Goal: Learn about a topic: Learn about a topic

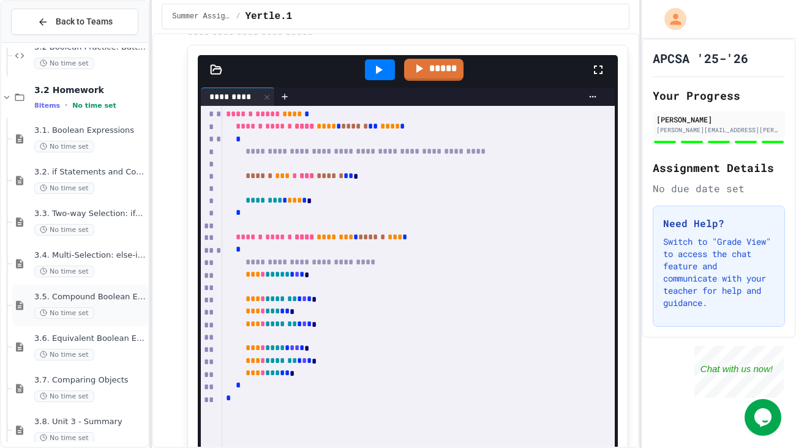
scroll to position [453, 0]
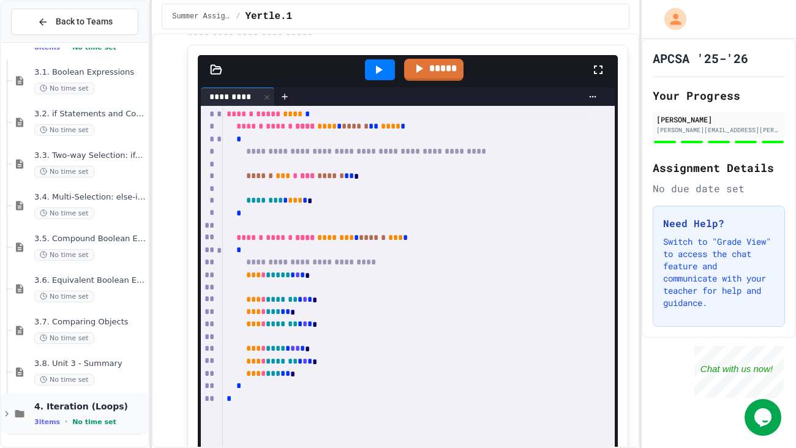
click at [9, 415] on icon at bounding box center [6, 414] width 11 height 11
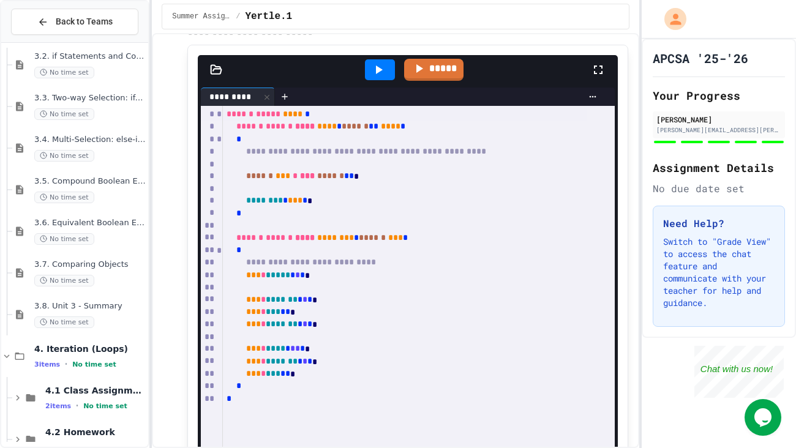
scroll to position [537, 0]
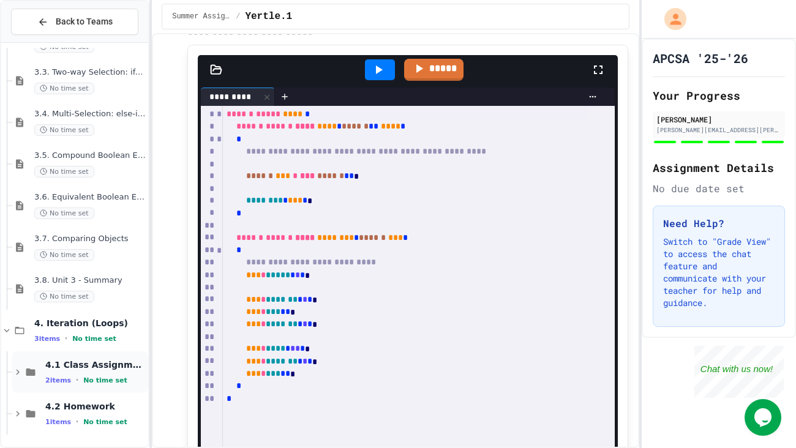
click at [15, 371] on icon at bounding box center [17, 372] width 11 height 11
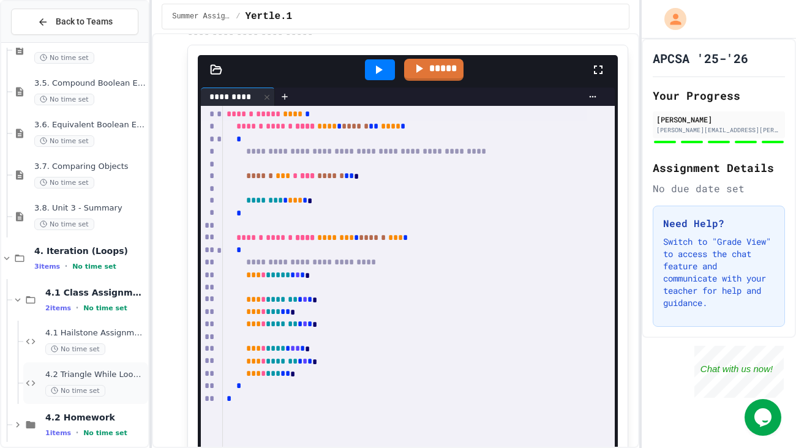
scroll to position [620, 0]
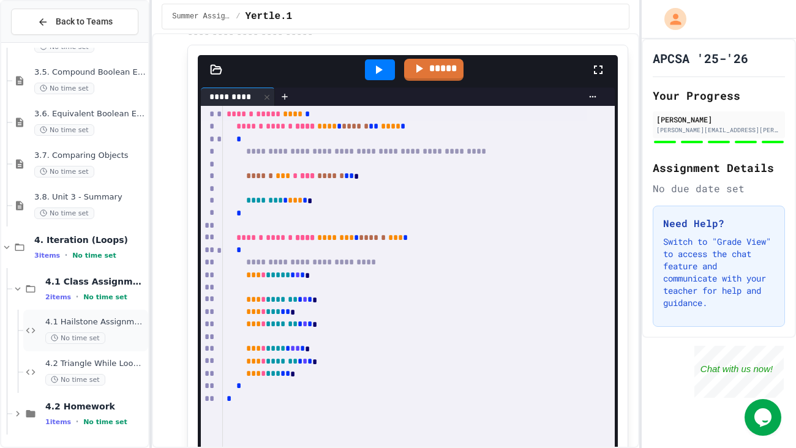
click at [119, 325] on span "4.1 Hailstone Assignment" at bounding box center [95, 322] width 100 height 10
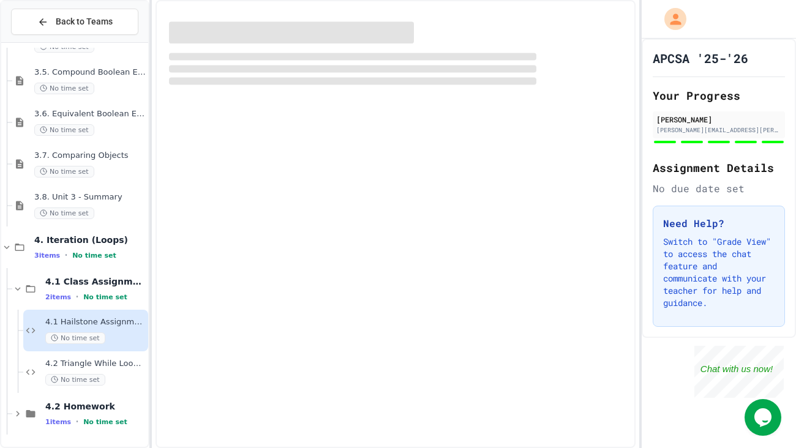
scroll to position [605, 0]
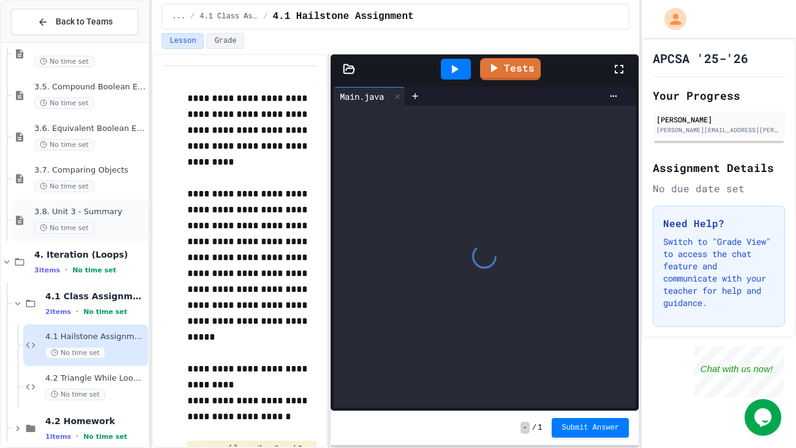
click at [114, 230] on div "No time set" at bounding box center [89, 228] width 111 height 12
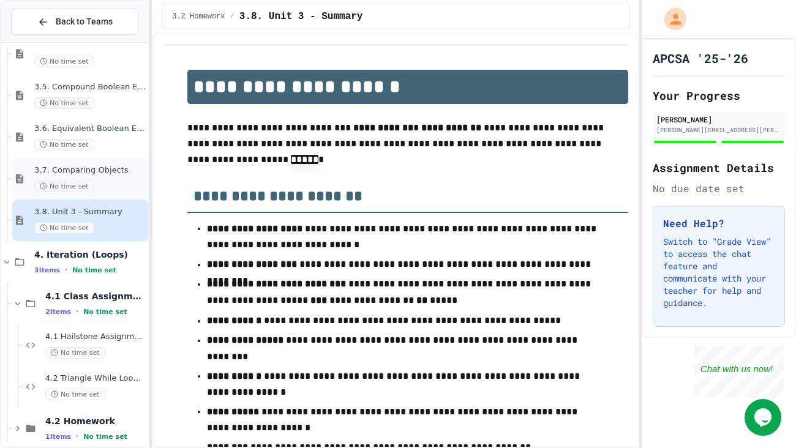
click at [98, 189] on div "No time set" at bounding box center [89, 187] width 111 height 12
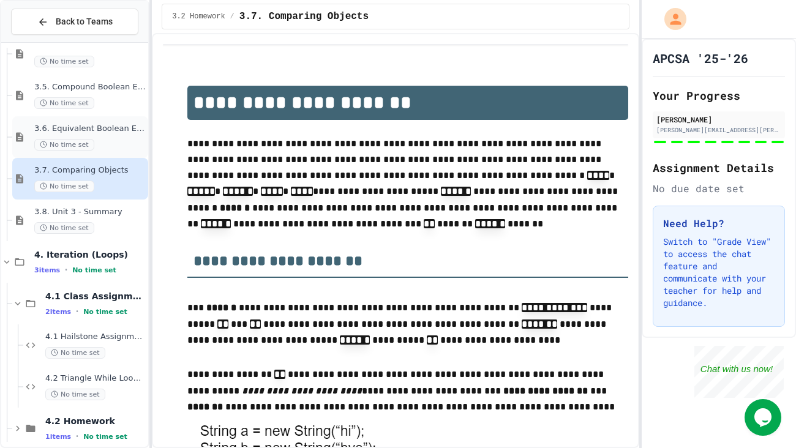
click at [109, 131] on span "3.6. Equivalent Boolean Expressions ([PERSON_NAME] Laws)" at bounding box center [89, 129] width 111 height 10
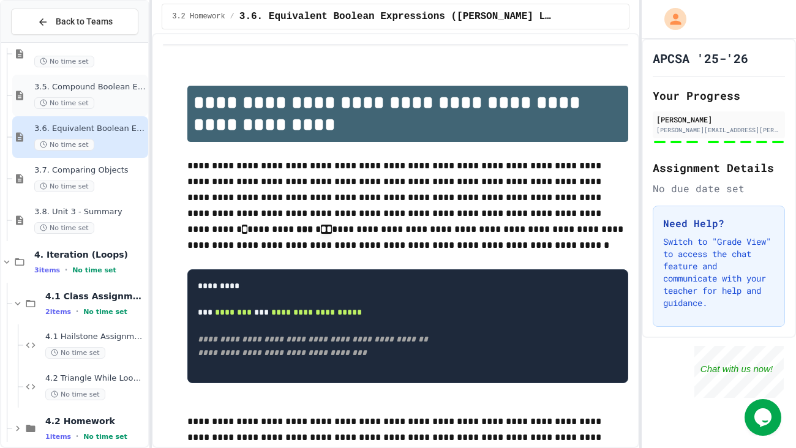
click at [126, 89] on span "3.5. Compound Boolean Expressions" at bounding box center [89, 87] width 111 height 10
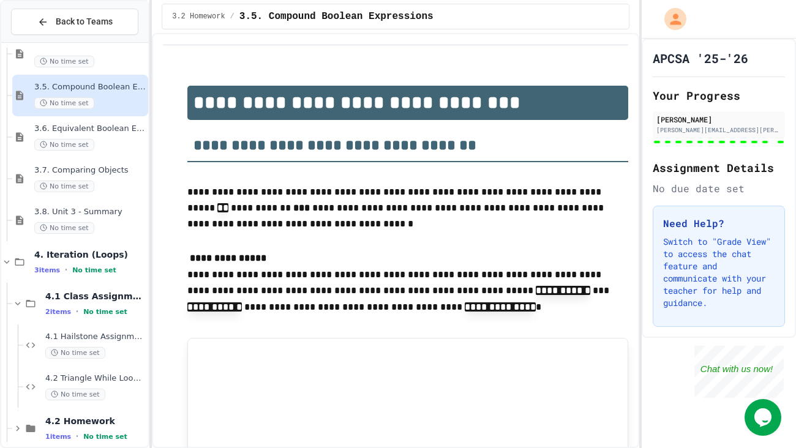
scroll to position [521, 0]
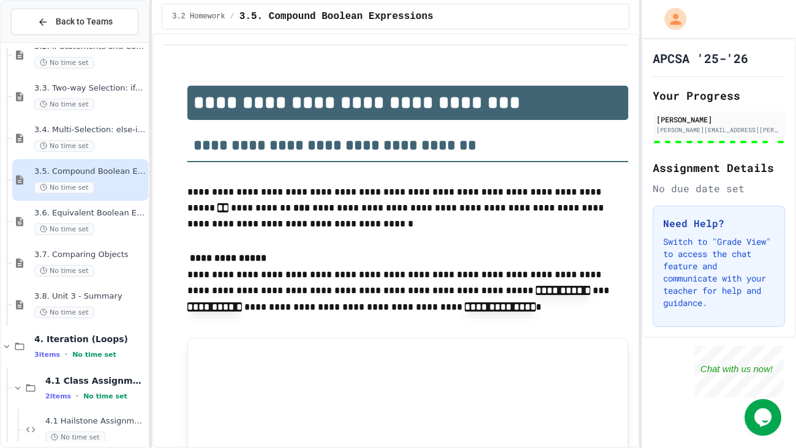
type input "*****"
type input "****"
click at [116, 113] on div "3.1. Boolean Expressions No time set 3.2. if Statements and Control Flow No tim…" at bounding box center [74, 245] width 147 height 395
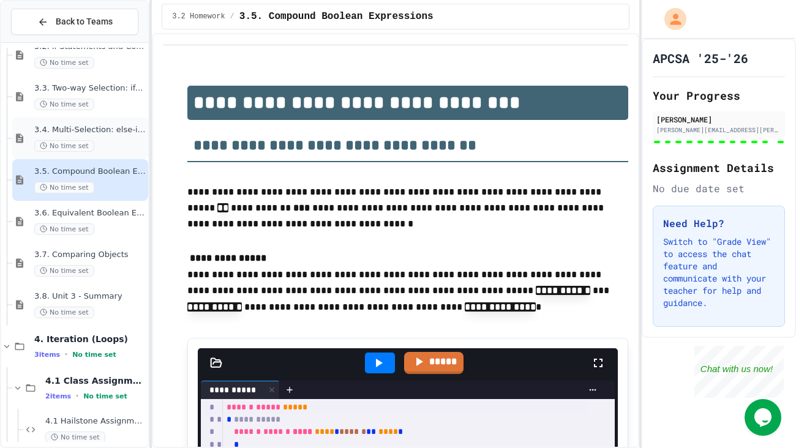
click at [104, 130] on span "3.4. Multi-Selection: else-if Statements" at bounding box center [89, 130] width 111 height 10
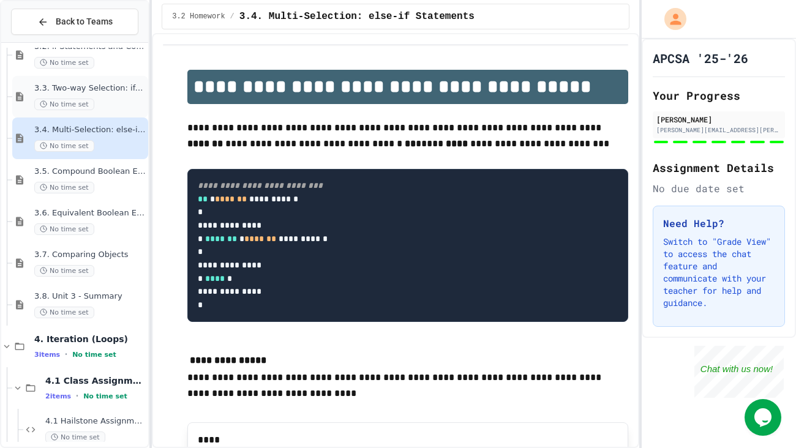
click at [100, 105] on div "No time set" at bounding box center [89, 105] width 111 height 12
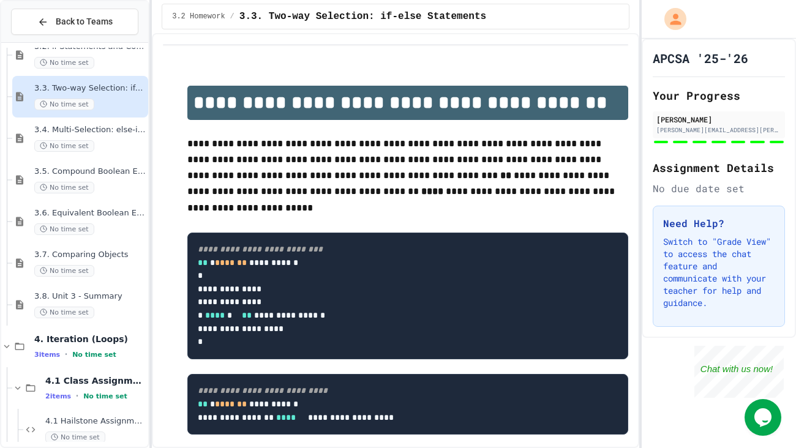
type input "**********"
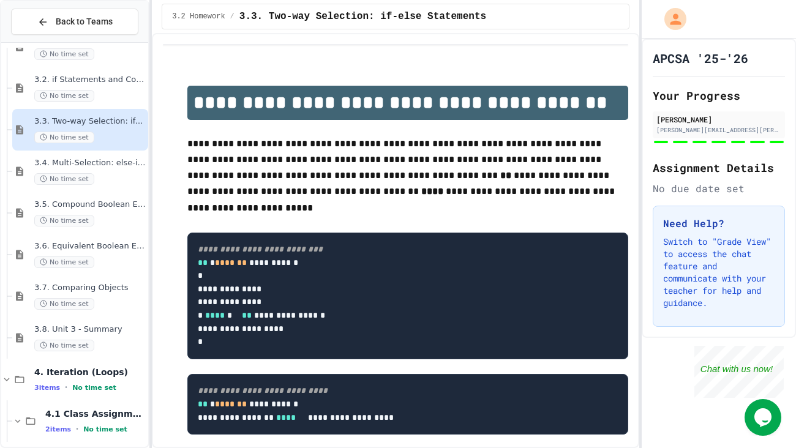
scroll to position [485, 0]
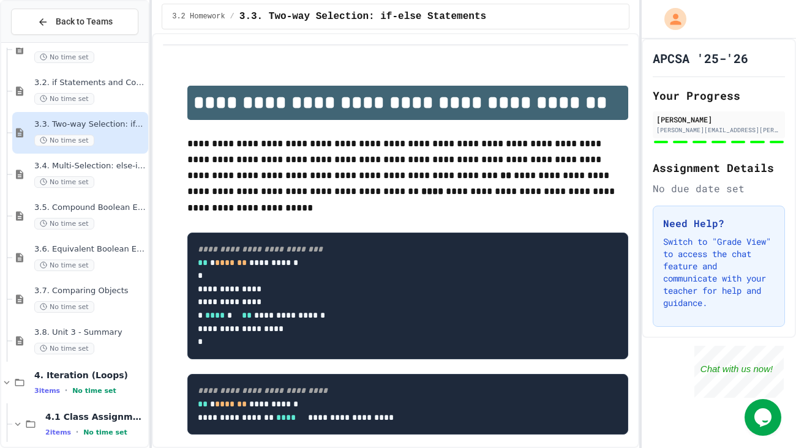
click at [105, 132] on div "3.3. Two-way Selection: if-else Statements No time set" at bounding box center [89, 132] width 111 height 27
click at [105, 94] on div "No time set" at bounding box center [89, 99] width 111 height 12
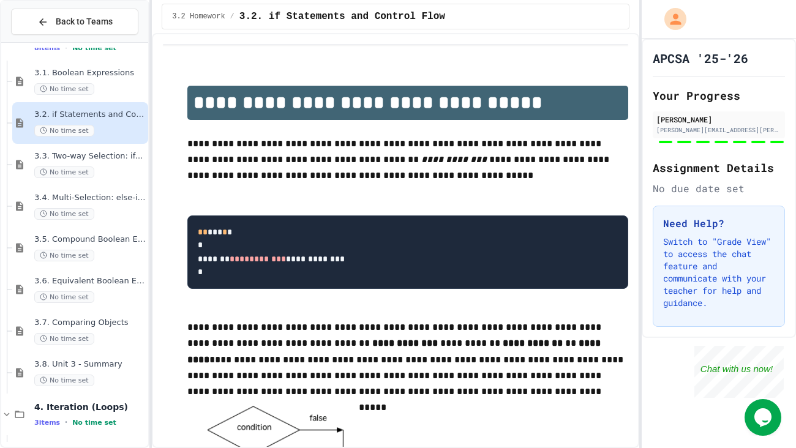
type input "**********"
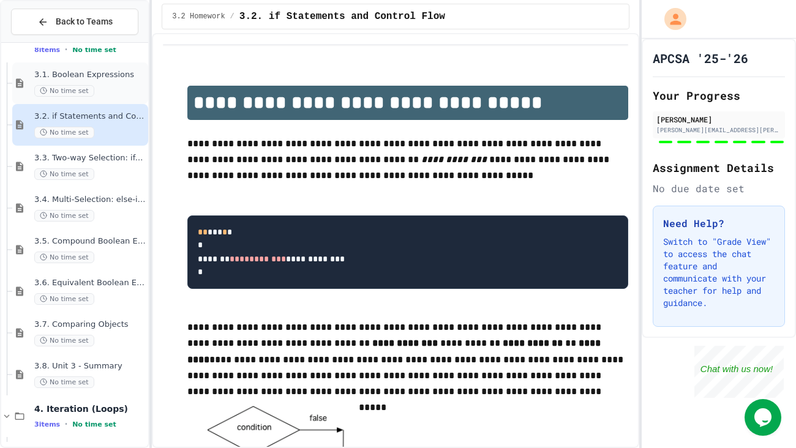
click at [105, 76] on span "3.1. Boolean Expressions" at bounding box center [89, 75] width 111 height 10
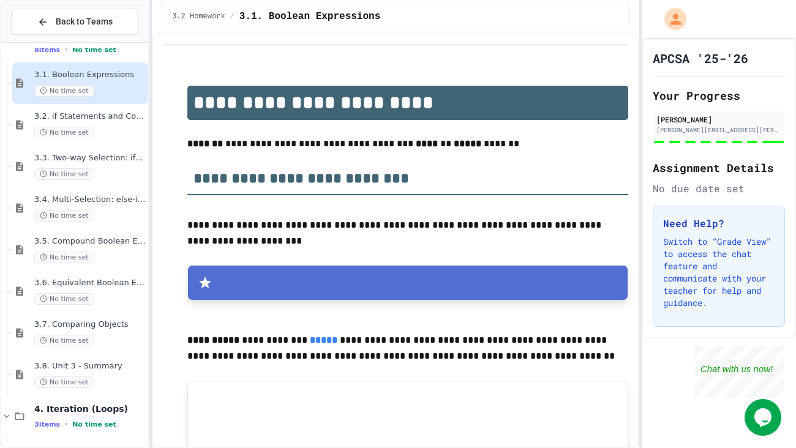
scroll to position [620, 0]
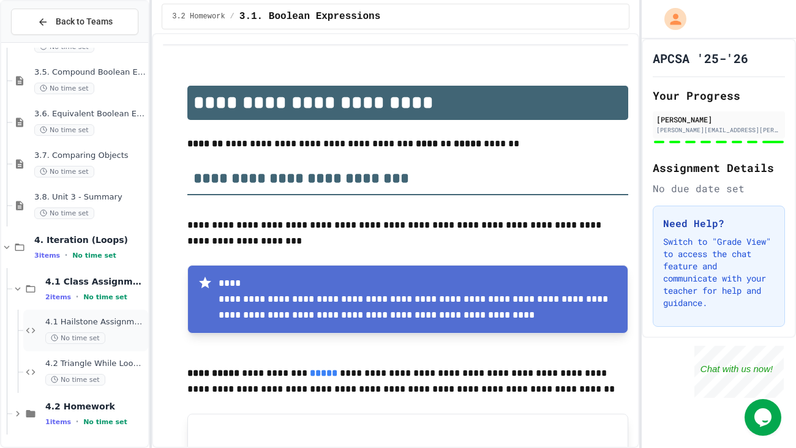
click at [108, 319] on span "4.1 Hailstone Assignment" at bounding box center [95, 322] width 100 height 10
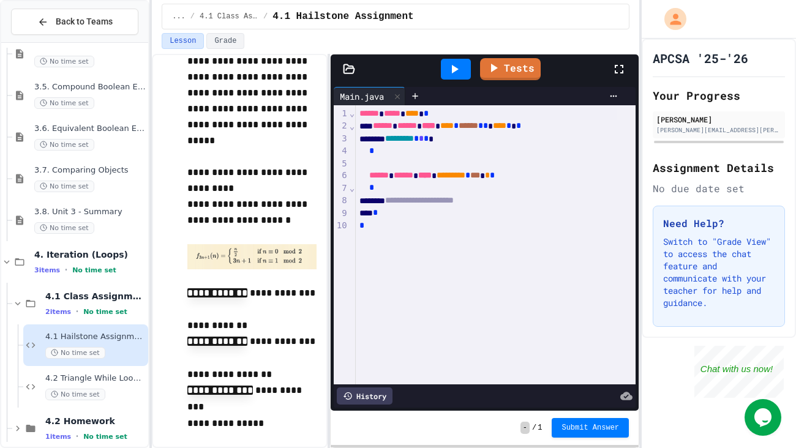
scroll to position [198, 0]
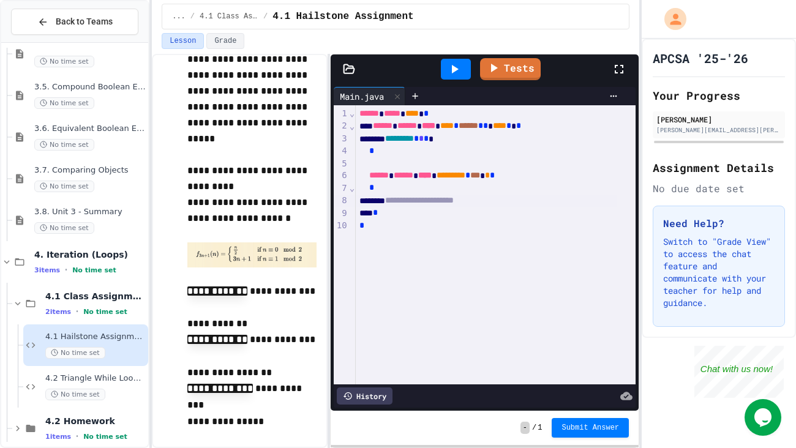
click at [531, 200] on div "**********" at bounding box center [487, 201] width 262 height 12
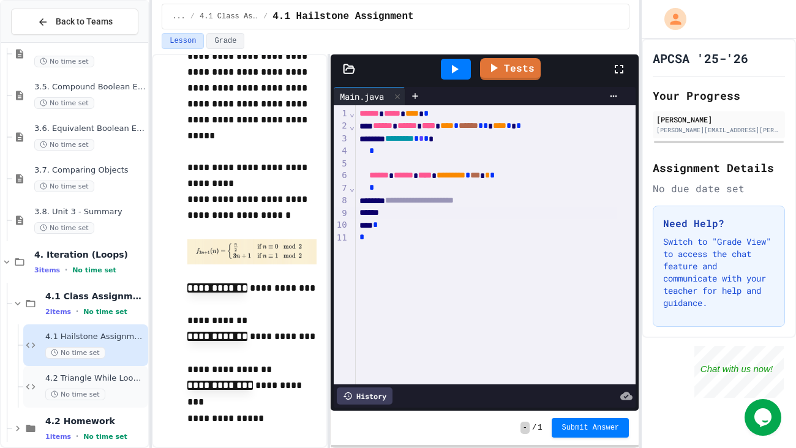
click at [114, 377] on span "4.2 Triangle While Loop Assignment" at bounding box center [95, 379] width 100 height 10
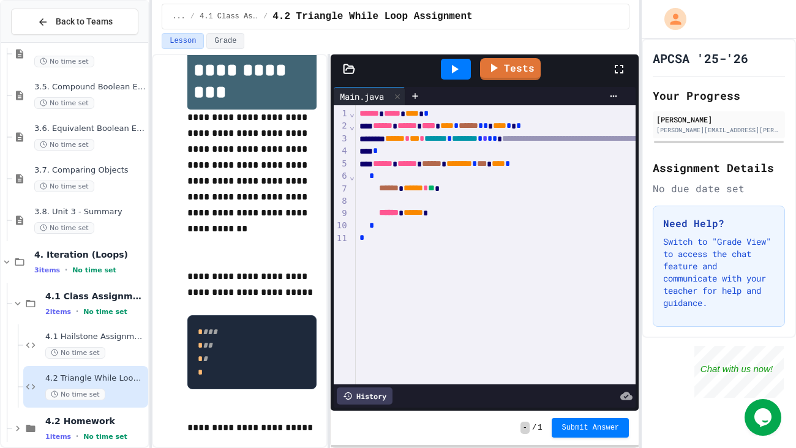
scroll to position [126, 0]
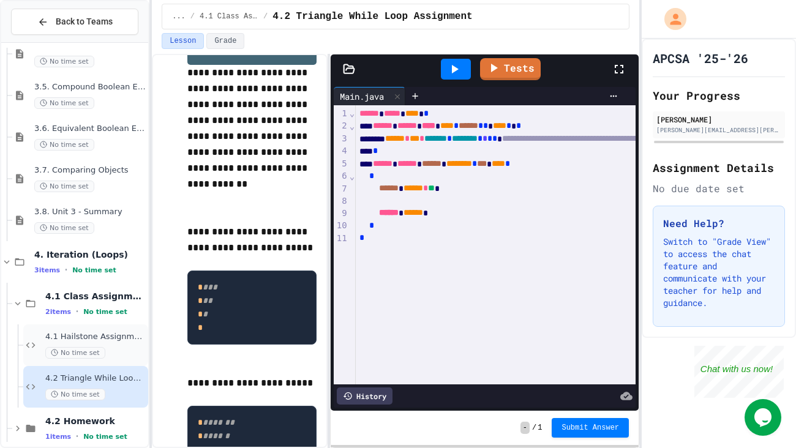
click at [99, 336] on span "4.1 Hailstone Assignment" at bounding box center [95, 337] width 100 height 10
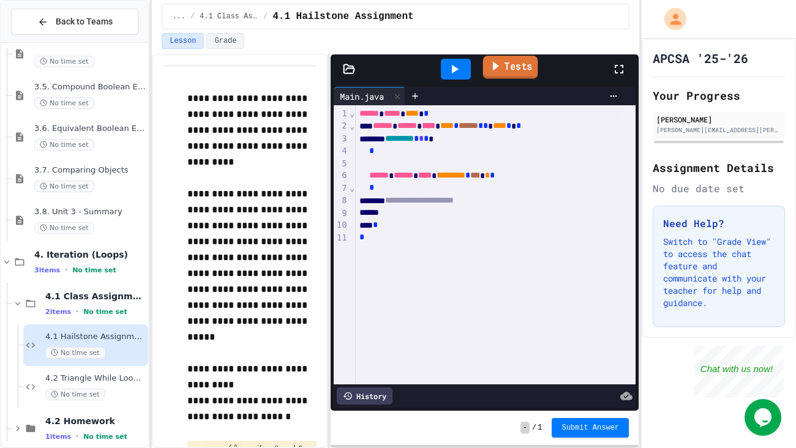
click at [517, 72] on link "Tests" at bounding box center [510, 67] width 55 height 23
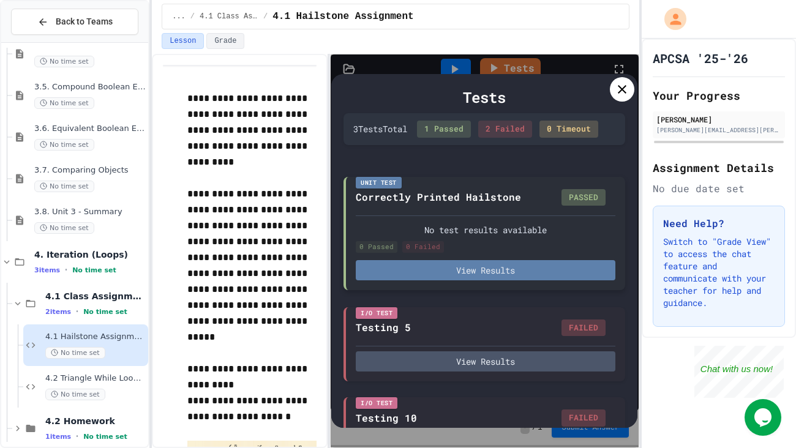
click at [482, 281] on button "View Results" at bounding box center [486, 270] width 260 height 20
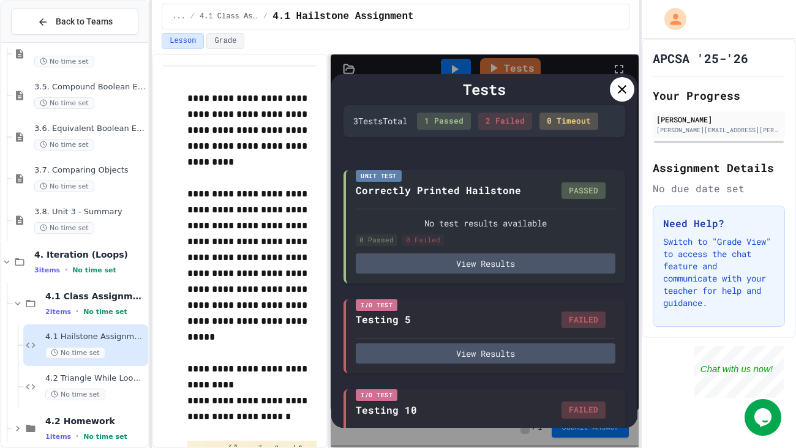
click at [623, 88] on icon at bounding box center [622, 89] width 9 height 9
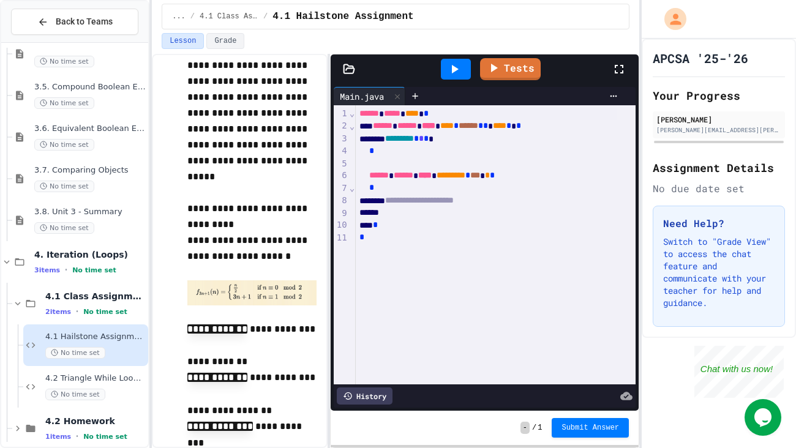
scroll to position [202, 0]
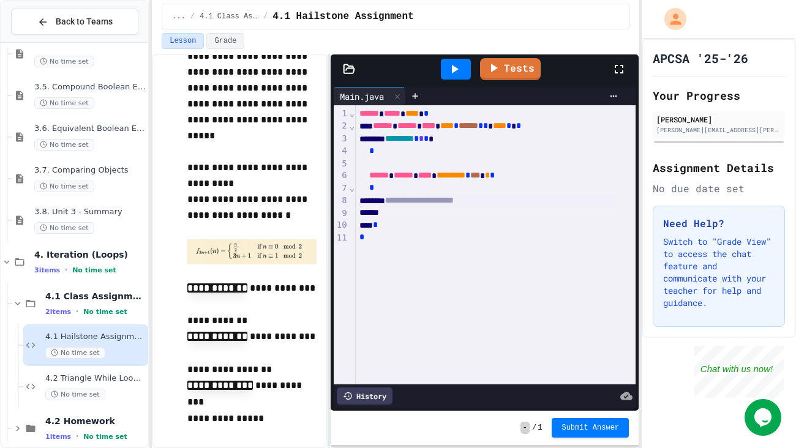
click at [526, 206] on div "**********" at bounding box center [487, 201] width 262 height 12
click at [413, 249] on div "*" at bounding box center [487, 250] width 262 height 12
click at [421, 239] on div at bounding box center [487, 238] width 262 height 12
click at [397, 221] on span "*" at bounding box center [394, 225] width 5 height 9
click at [413, 254] on div "*" at bounding box center [487, 250] width 262 height 12
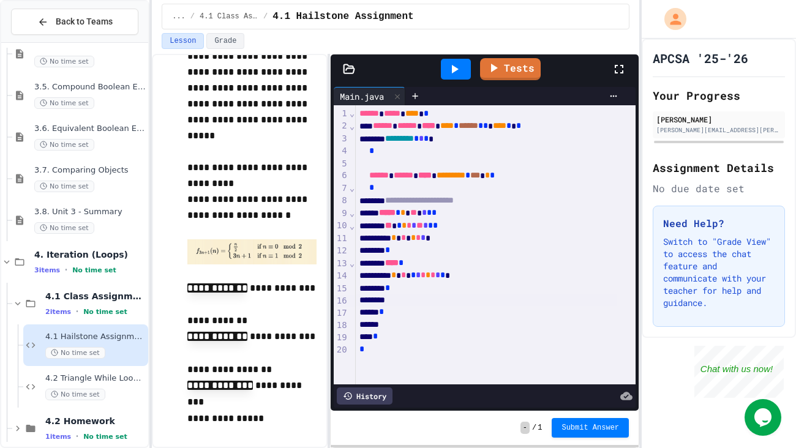
click at [413, 304] on div at bounding box center [487, 301] width 262 height 12
click at [453, 70] on icon at bounding box center [455, 69] width 7 height 9
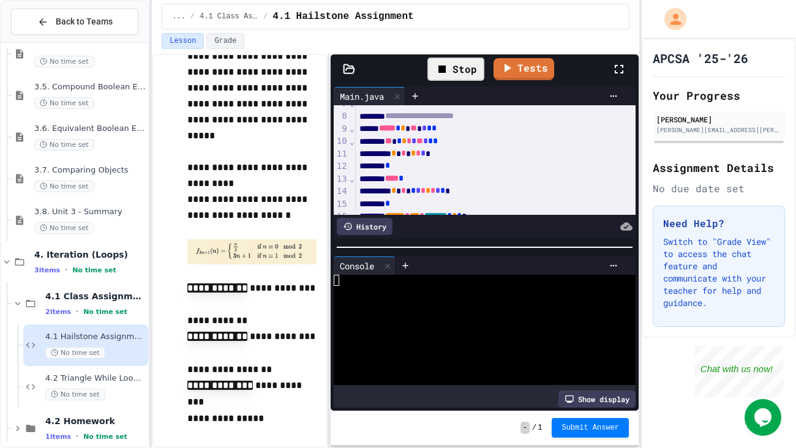
scroll to position [105, 0]
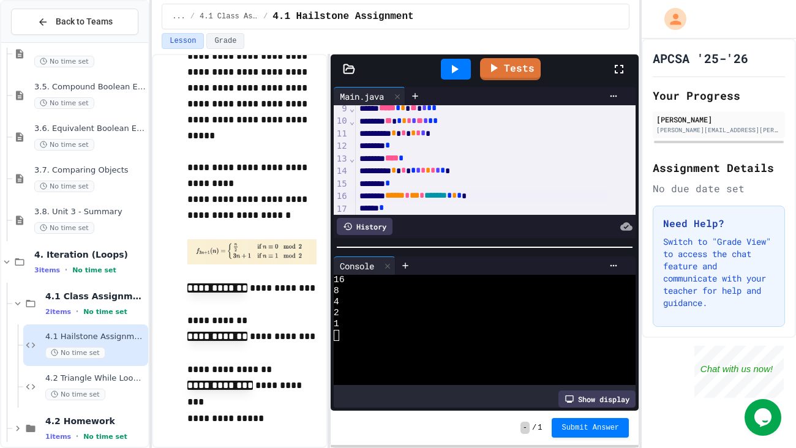
click at [447, 197] on span "*******" at bounding box center [436, 195] width 23 height 9
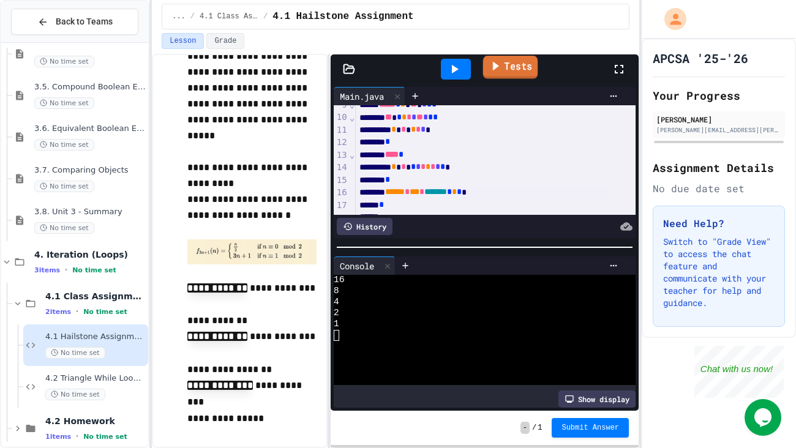
click at [523, 73] on link "Tests" at bounding box center [510, 67] width 55 height 23
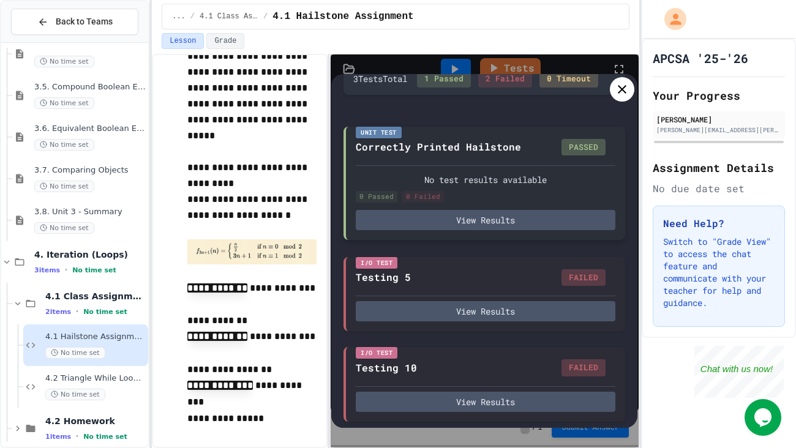
scroll to position [65, 0]
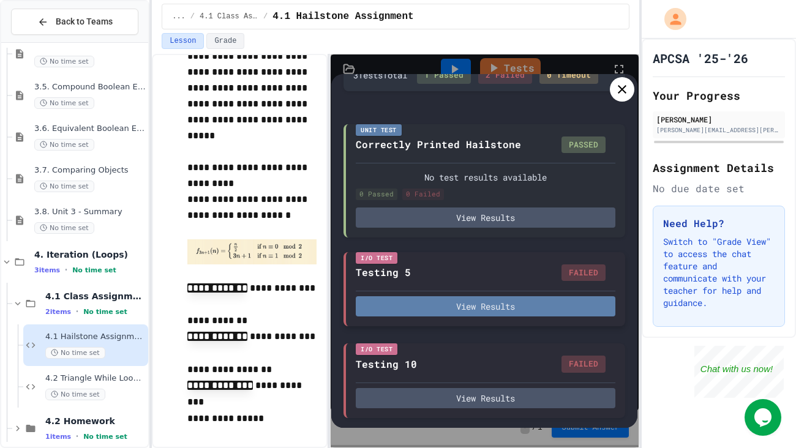
click at [491, 304] on button "View Results" at bounding box center [486, 307] width 260 height 20
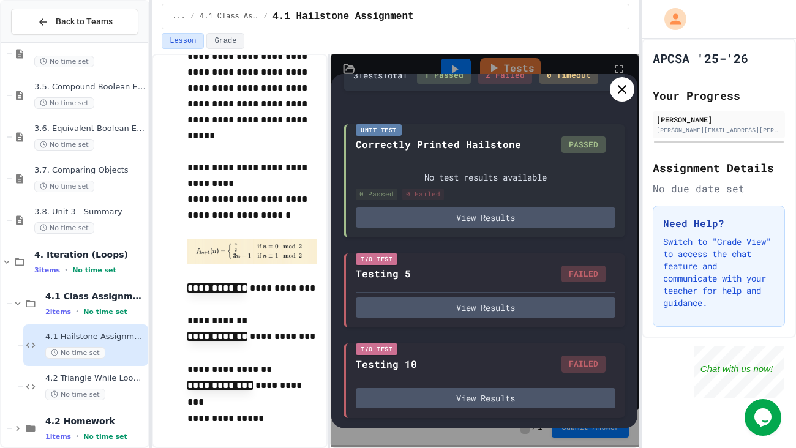
click at [618, 96] on icon at bounding box center [622, 89] width 15 height 15
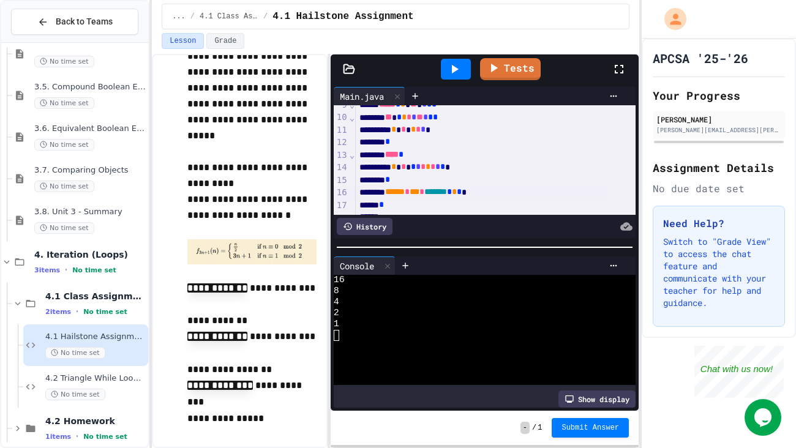
click at [462, 191] on span "*" at bounding box center [459, 191] width 5 height 9
click at [447, 194] on span "*******" at bounding box center [436, 191] width 23 height 9
click at [508, 59] on link "Tests" at bounding box center [511, 69] width 62 height 23
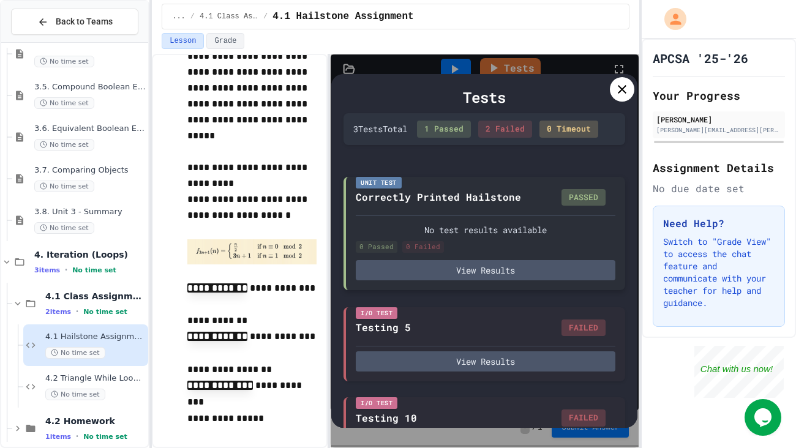
scroll to position [66, 0]
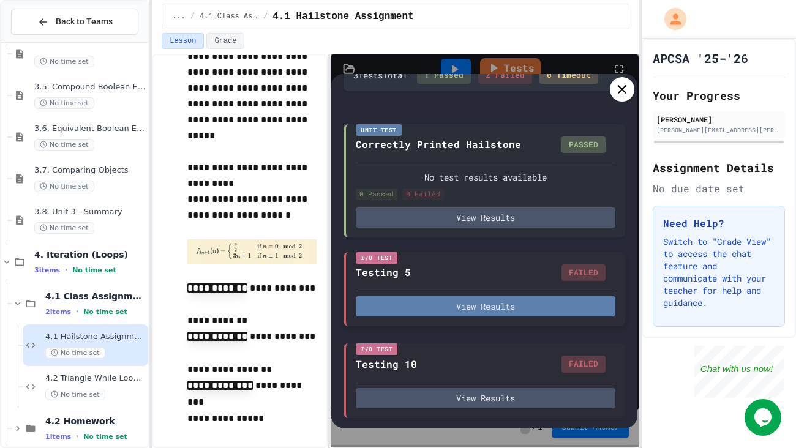
click at [432, 308] on button "View Results" at bounding box center [486, 307] width 260 height 20
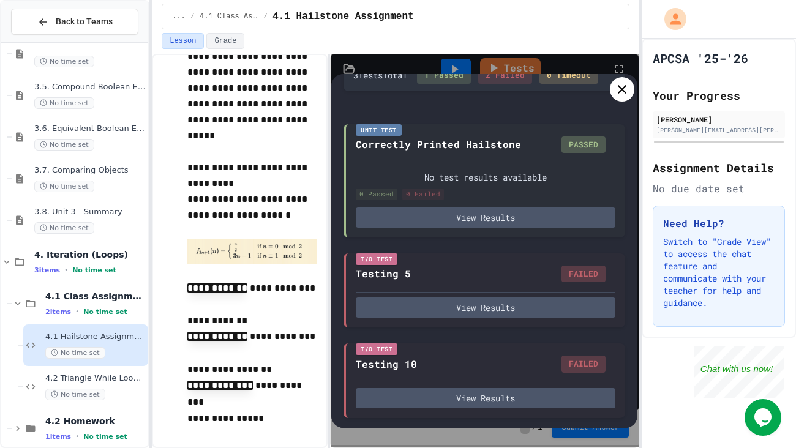
click at [619, 85] on icon at bounding box center [622, 89] width 9 height 9
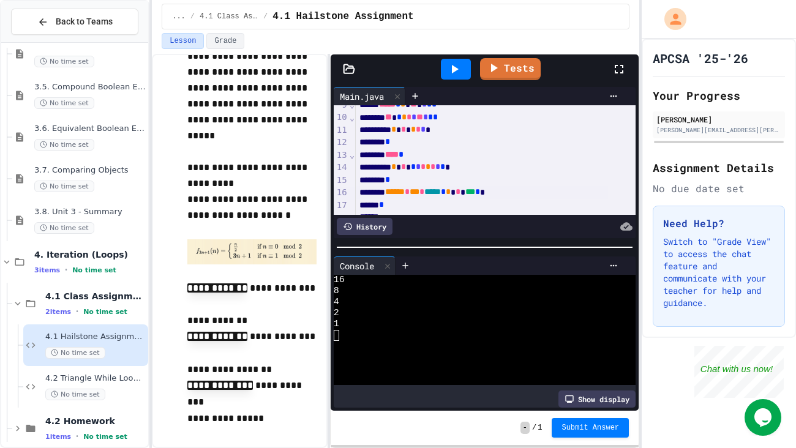
click at [480, 192] on span "*" at bounding box center [477, 191] width 5 height 9
click at [502, 70] on link "Tests" at bounding box center [511, 67] width 60 height 23
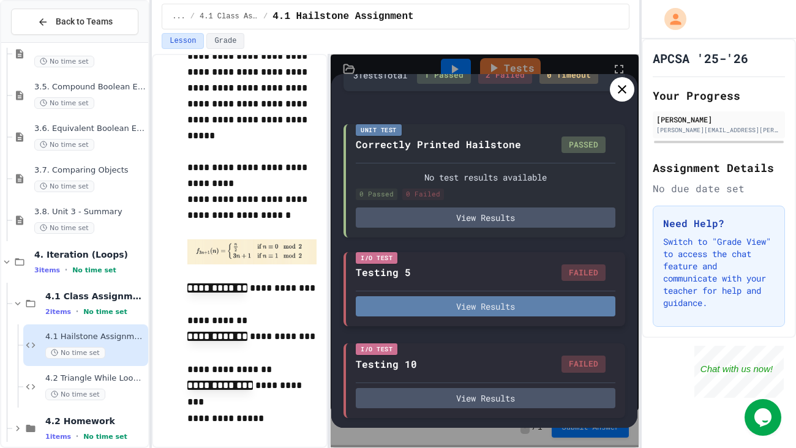
click at [477, 309] on button "View Results" at bounding box center [486, 307] width 260 height 20
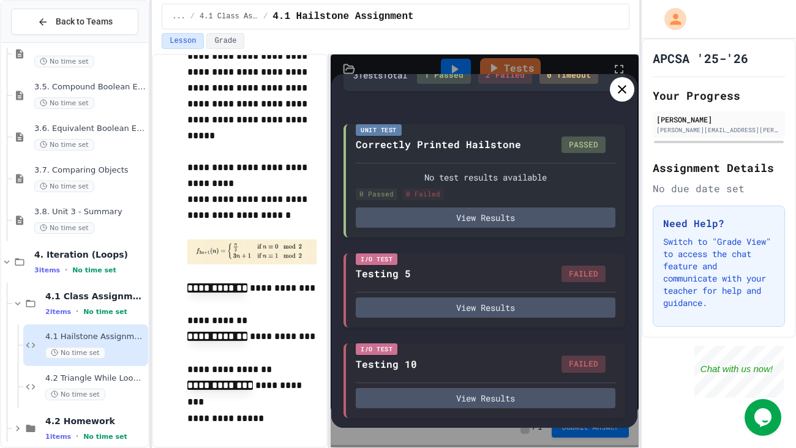
click at [616, 98] on div at bounding box center [622, 89] width 25 height 25
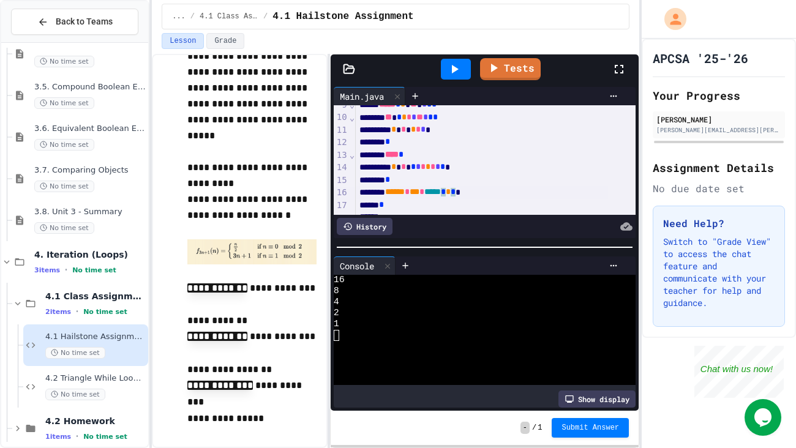
click at [456, 192] on span "*" at bounding box center [453, 191] width 5 height 9
click at [514, 69] on link "Tests" at bounding box center [511, 69] width 62 height 23
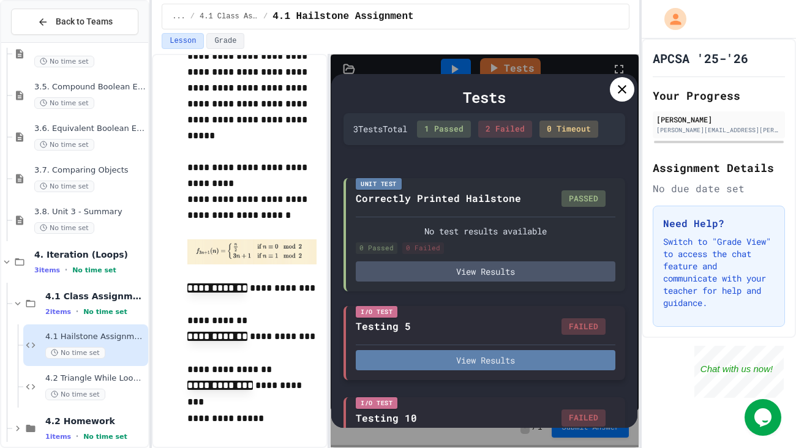
click at [505, 371] on button "View Results" at bounding box center [486, 360] width 260 height 20
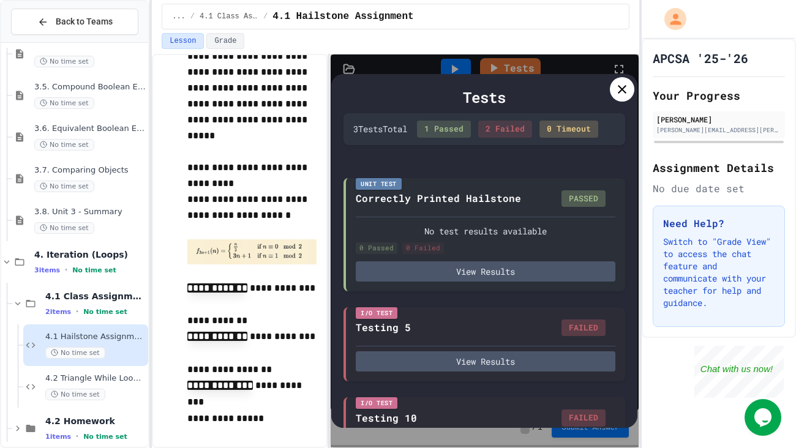
click at [625, 93] on icon at bounding box center [622, 89] width 9 height 9
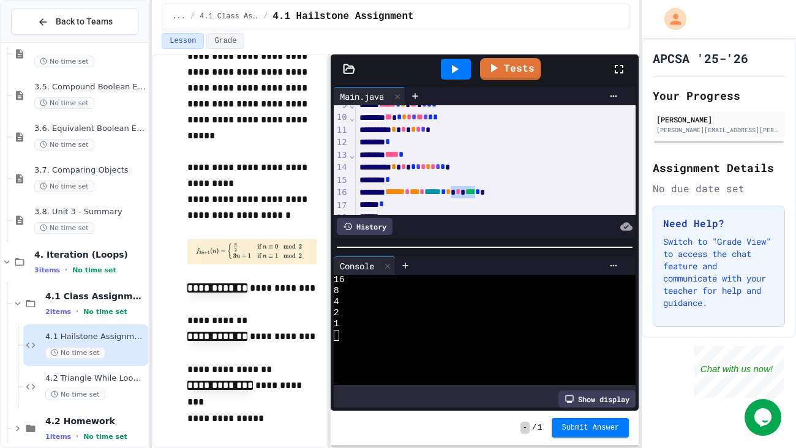
drag, startPoint x: 527, startPoint y: 189, endPoint x: 495, endPoint y: 191, distance: 31.9
click at [495, 191] on div "****** * *** * ***** * * * *** * *" at bounding box center [482, 192] width 252 height 12
click at [520, 193] on div "****** * *** * ***** * * * *" at bounding box center [482, 192] width 252 height 13
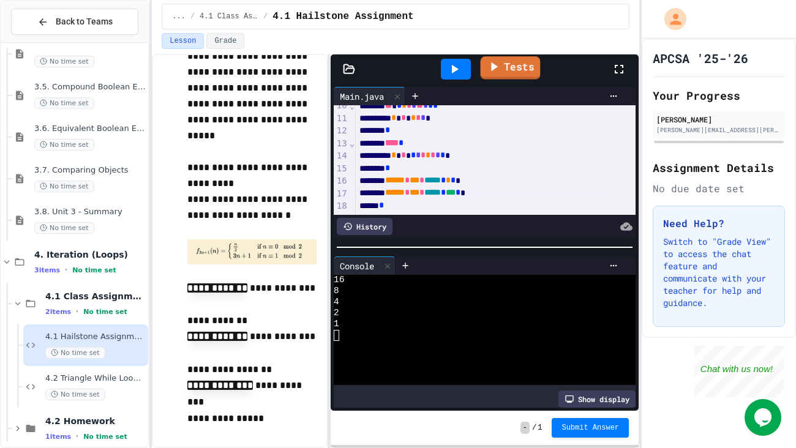
click at [504, 69] on link "Tests" at bounding box center [511, 67] width 60 height 23
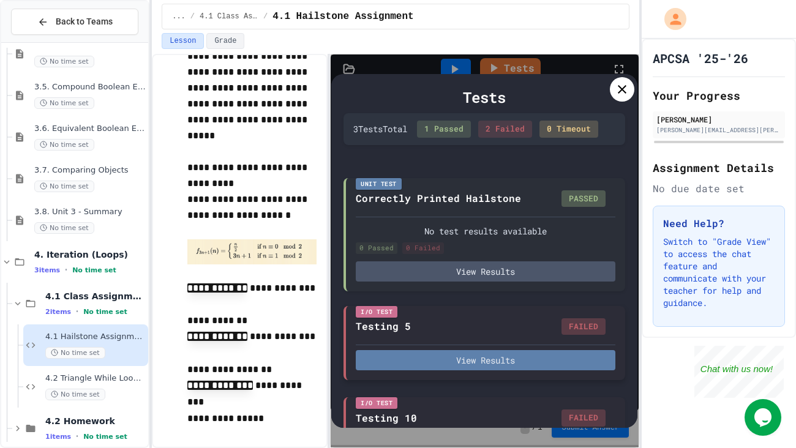
click at [461, 368] on button "View Results" at bounding box center [486, 360] width 260 height 20
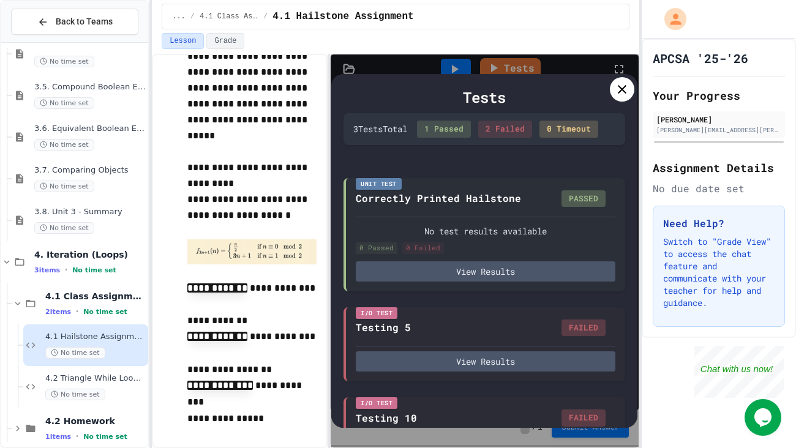
click at [618, 100] on div "Tests 3 Test s Total 1 Passed 2 Failed 0 Timeout Unit Test Correctly Printed Ha…" at bounding box center [484, 251] width 306 height 354
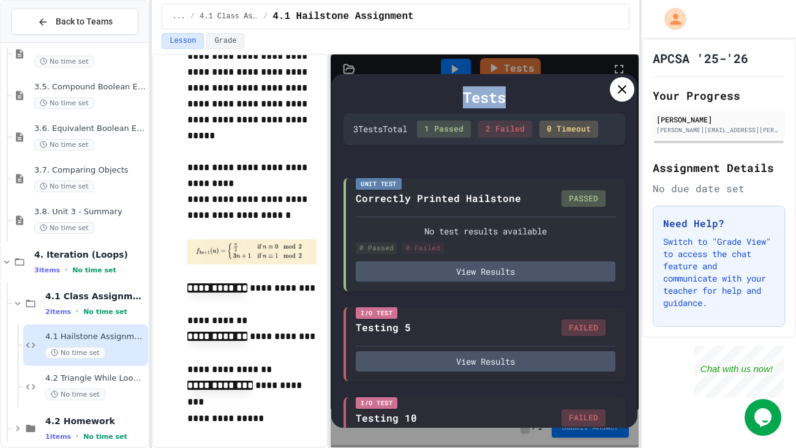
click at [618, 94] on icon at bounding box center [622, 89] width 15 height 15
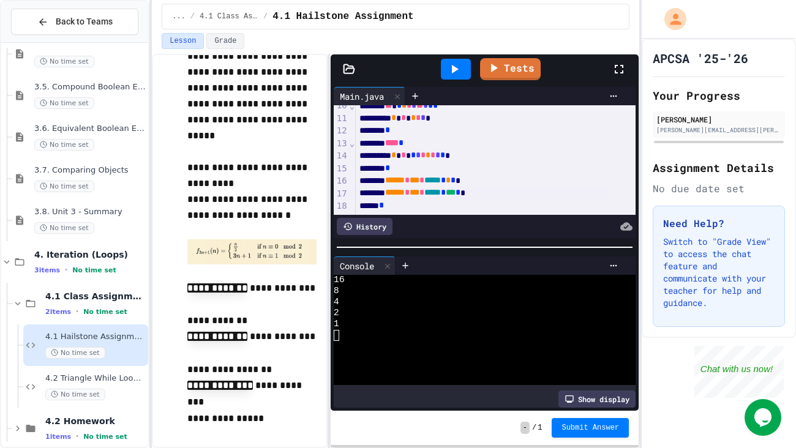
click at [469, 171] on div "*" at bounding box center [482, 168] width 252 height 12
click at [502, 67] on link "Tests" at bounding box center [510, 68] width 61 height 23
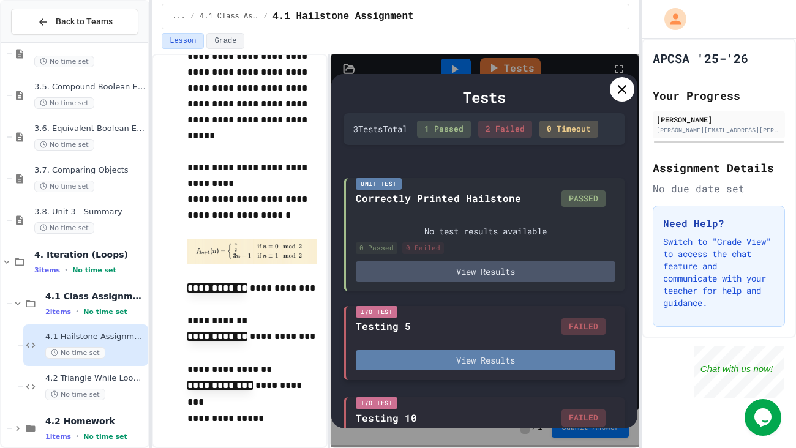
click at [483, 371] on button "View Results" at bounding box center [486, 360] width 260 height 20
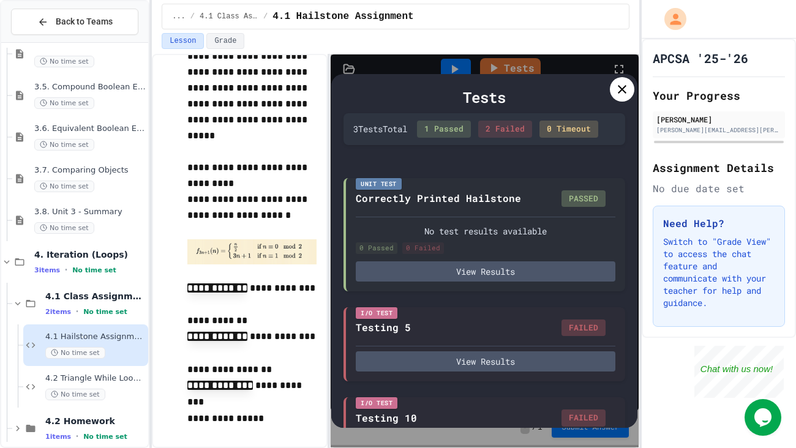
click at [621, 93] on icon at bounding box center [622, 89] width 15 height 15
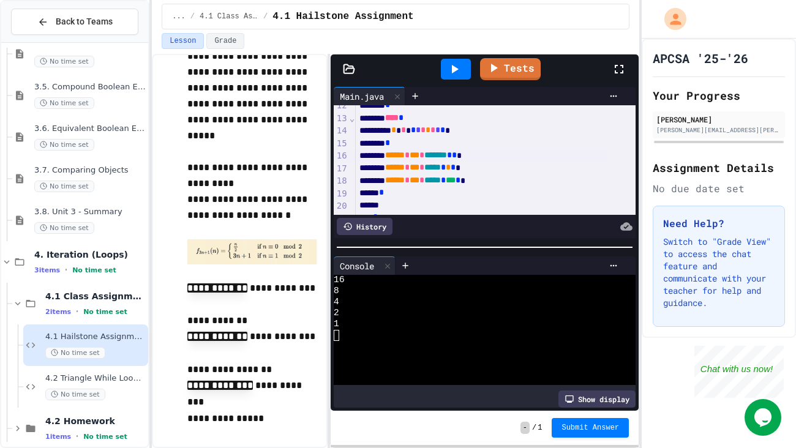
scroll to position [149, 0]
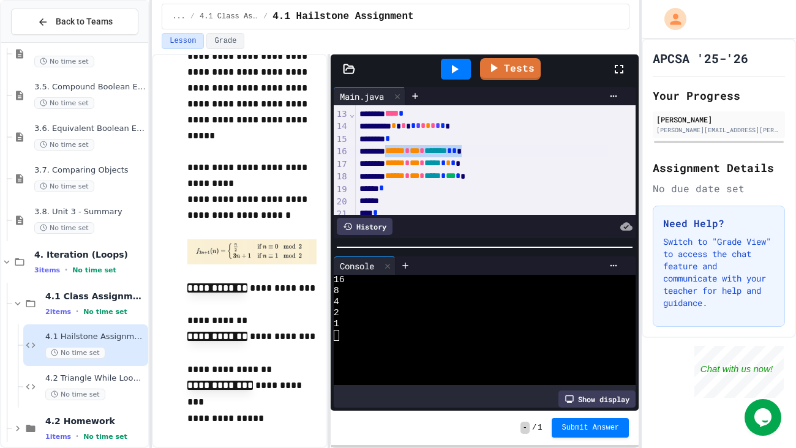
drag, startPoint x: 514, startPoint y: 149, endPoint x: 400, endPoint y: 149, distance: 113.9
click at [400, 149] on div "****** * *** * ******* * * *" at bounding box center [482, 151] width 252 height 12
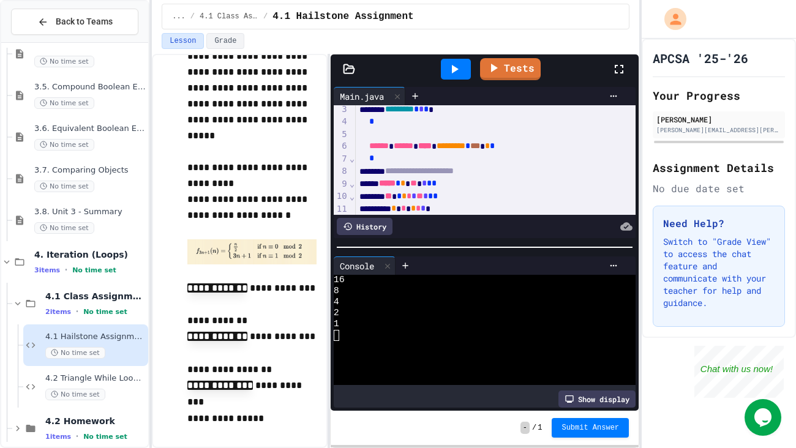
click at [409, 161] on div "*" at bounding box center [482, 159] width 252 height 12
click at [519, 66] on link "Tests" at bounding box center [510, 67] width 61 height 23
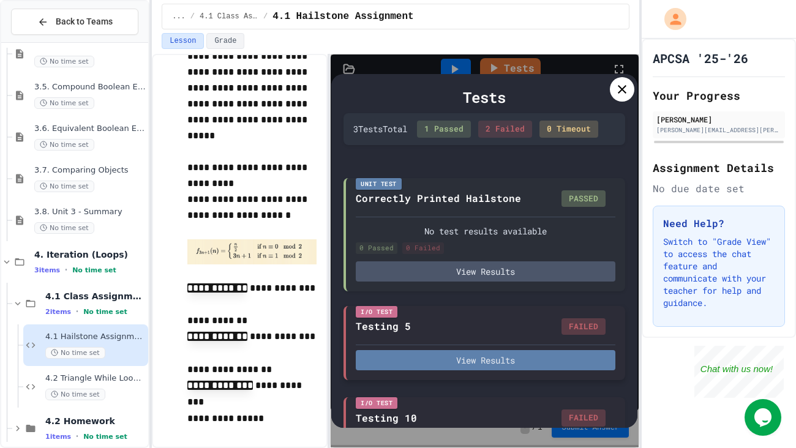
click at [518, 371] on button "View Results" at bounding box center [486, 360] width 260 height 20
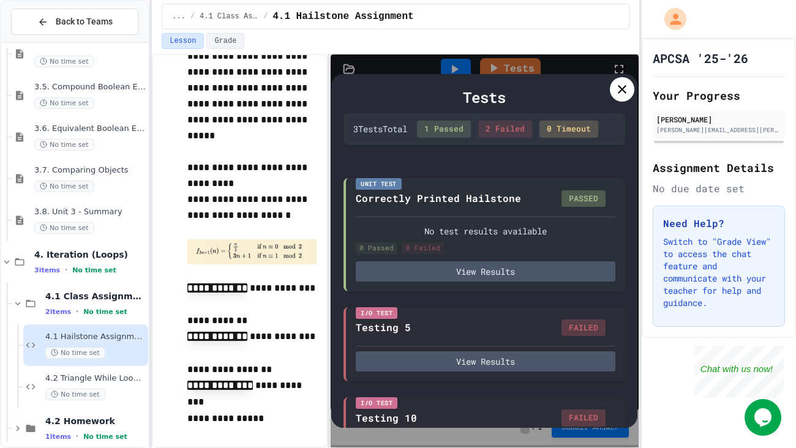
click at [624, 85] on icon at bounding box center [622, 89] width 15 height 15
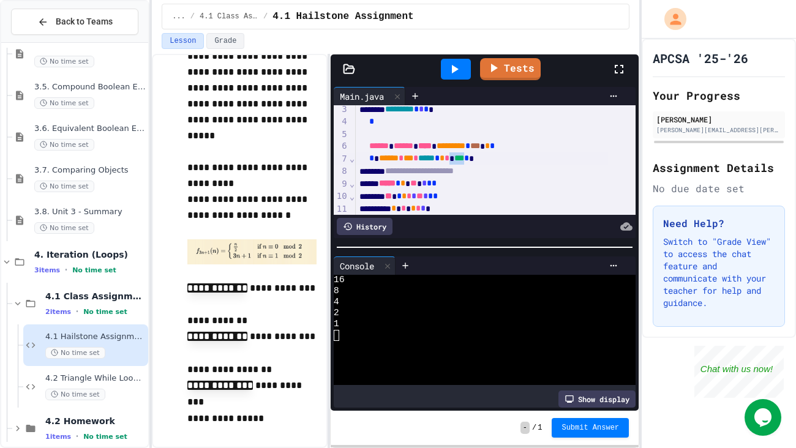
drag, startPoint x: 510, startPoint y: 154, endPoint x: 487, endPoint y: 155, distance: 23.3
click at [487, 155] on div "* ****** * *** * ***** * * * *** * *" at bounding box center [482, 159] width 252 height 12
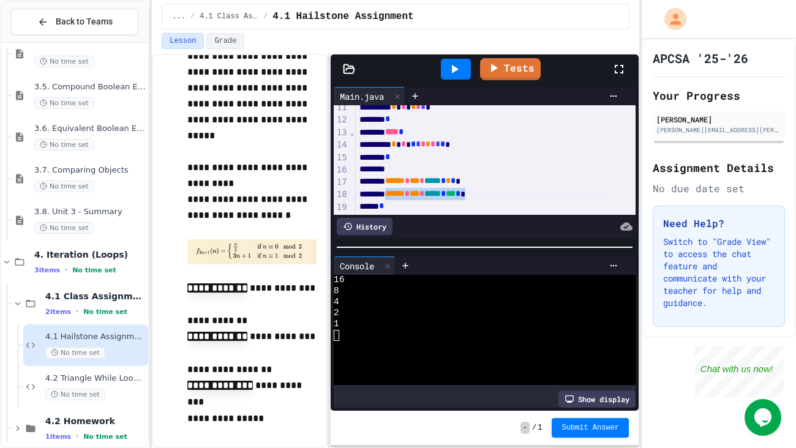
drag, startPoint x: 518, startPoint y: 195, endPoint x: 402, endPoint y: 194, distance: 115.8
click at [402, 194] on div "****** * *** * ***** * *** * *" at bounding box center [482, 194] width 252 height 12
click at [406, 164] on div "**********" at bounding box center [496, 113] width 280 height 278
click at [402, 174] on div at bounding box center [482, 170] width 252 height 12
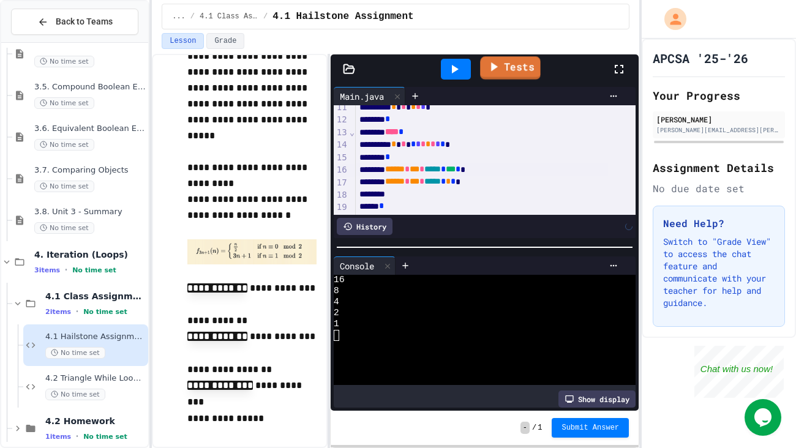
click at [500, 67] on icon at bounding box center [494, 66] width 15 height 15
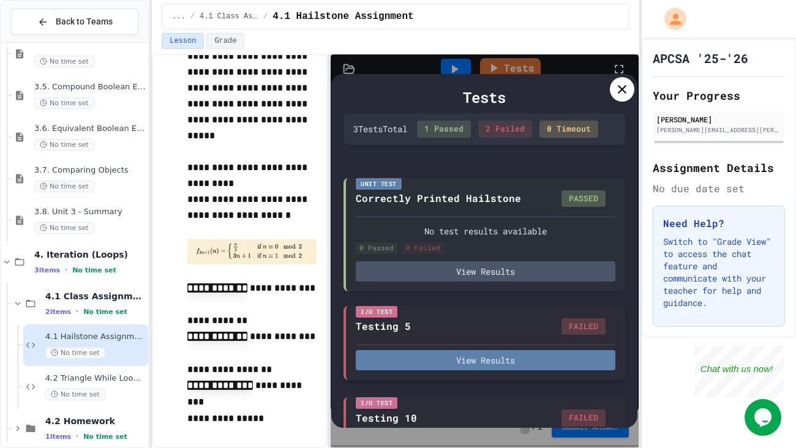
click at [461, 371] on button "View Results" at bounding box center [486, 360] width 260 height 20
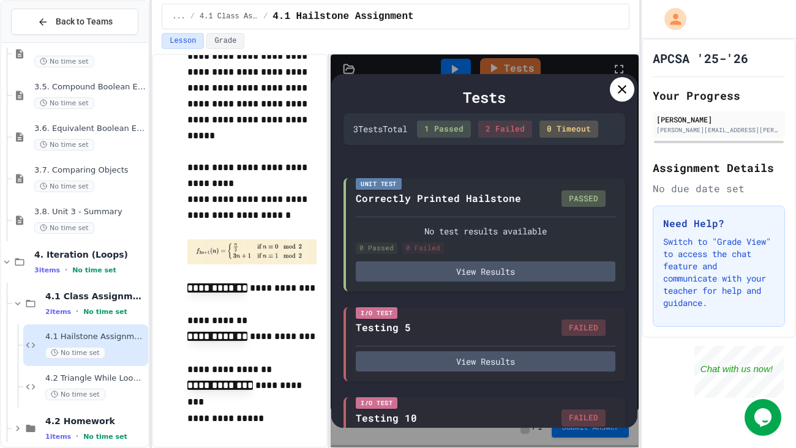
drag, startPoint x: 489, startPoint y: 288, endPoint x: 478, endPoint y: 288, distance: 11.0
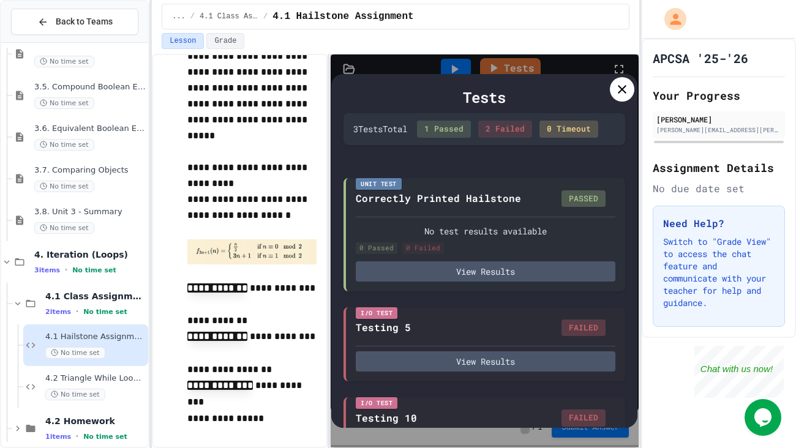
drag, startPoint x: 255, startPoint y: 285, endPoint x: 248, endPoint y: 286, distance: 7.4
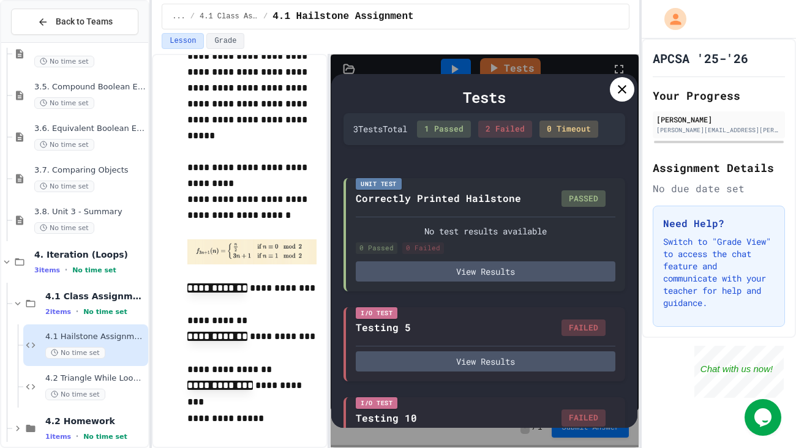
drag, startPoint x: 497, startPoint y: 284, endPoint x: 476, endPoint y: 286, distance: 20.9
click at [622, 95] on icon at bounding box center [622, 89] width 15 height 15
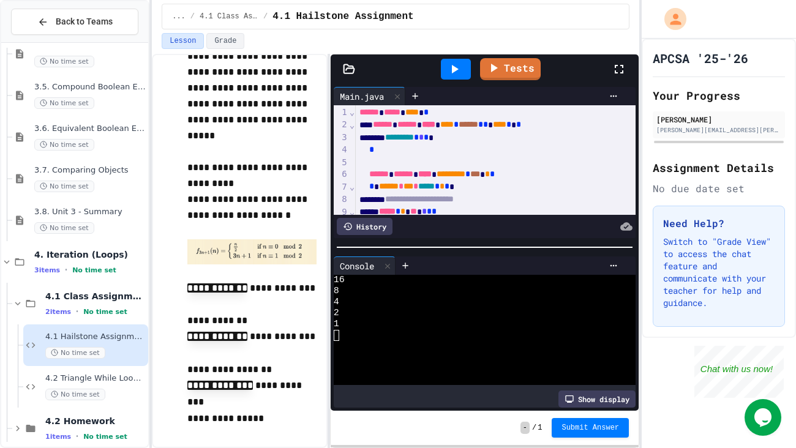
scroll to position [0, 0]
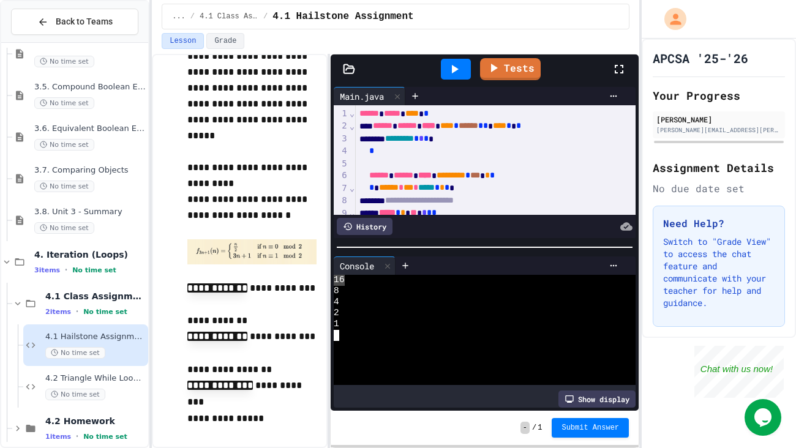
drag, startPoint x: 344, startPoint y: 276, endPoint x: 331, endPoint y: 280, distance: 13.0
click at [371, 297] on div "4" at bounding box center [474, 302] width 281 height 11
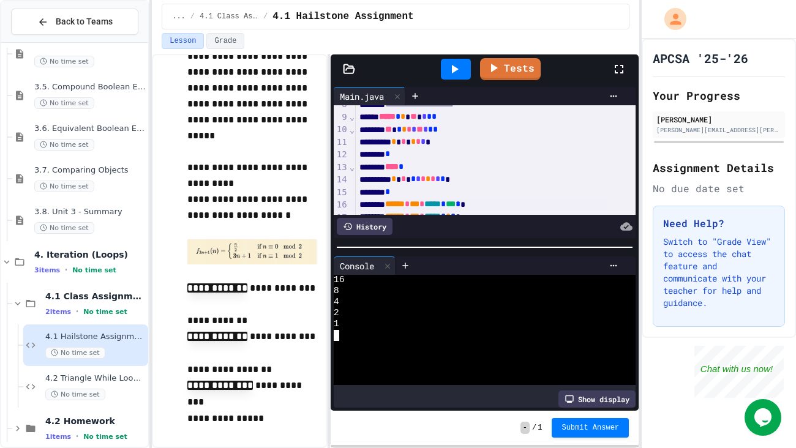
scroll to position [45, 0]
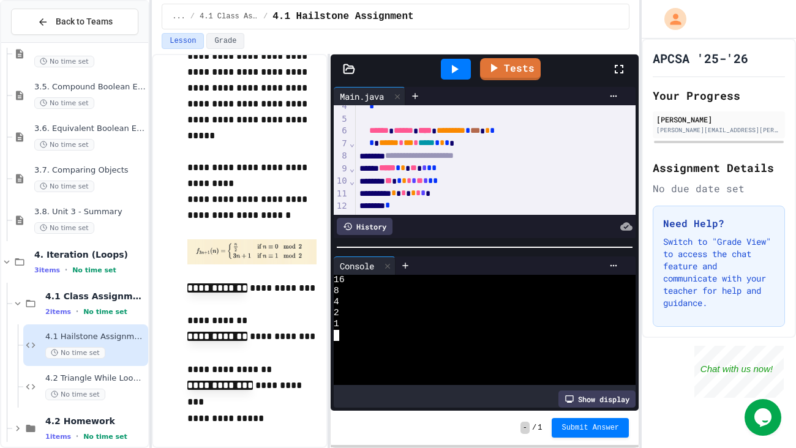
click at [392, 181] on span "**" at bounding box center [388, 180] width 7 height 9
drag, startPoint x: 493, startPoint y: 144, endPoint x: 390, endPoint y: 145, distance: 102.9
click at [390, 145] on div "* ****** * *** * ***** * * * *" at bounding box center [482, 143] width 252 height 12
click at [406, 181] on div at bounding box center [482, 181] width 252 height 12
click at [451, 184] on span "*" at bounding box center [448, 180] width 5 height 9
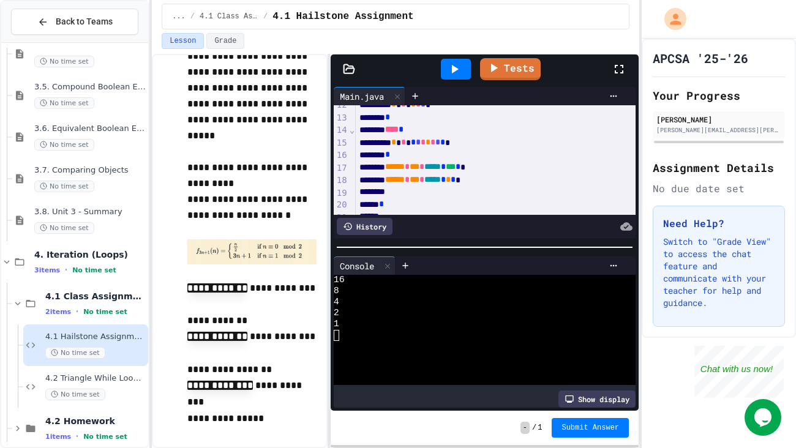
scroll to position [195, 0]
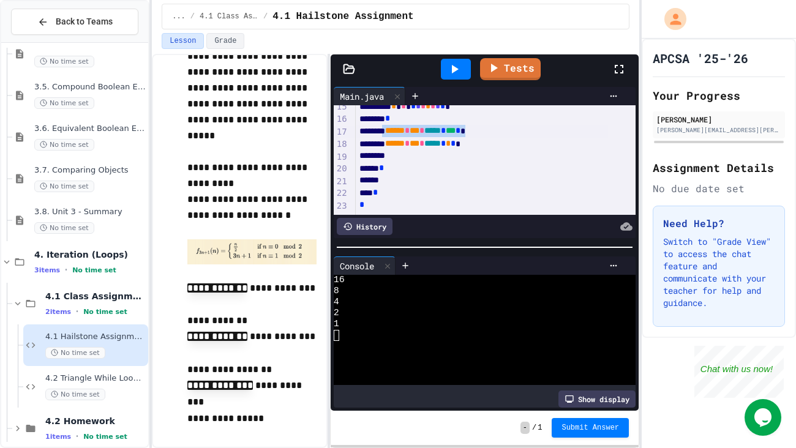
drag, startPoint x: 520, startPoint y: 117, endPoint x: 394, endPoint y: 123, distance: 126.3
click at [394, 125] on div "****** * *** * ***** * *** * *" at bounding box center [482, 131] width 252 height 12
drag, startPoint x: 523, startPoint y: 130, endPoint x: 403, endPoint y: 132, distance: 119.5
click at [403, 138] on div "****** * *** * ***** * * * *" at bounding box center [482, 144] width 252 height 12
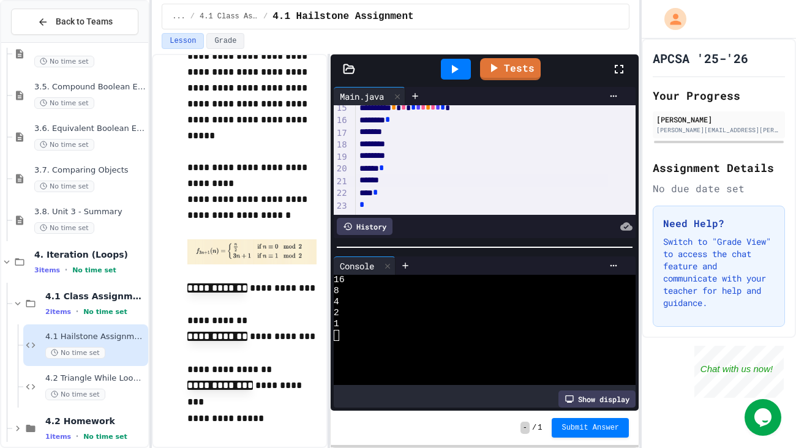
click at [397, 175] on div at bounding box center [482, 181] width 252 height 12
click at [515, 67] on link "Tests" at bounding box center [511, 68] width 62 height 23
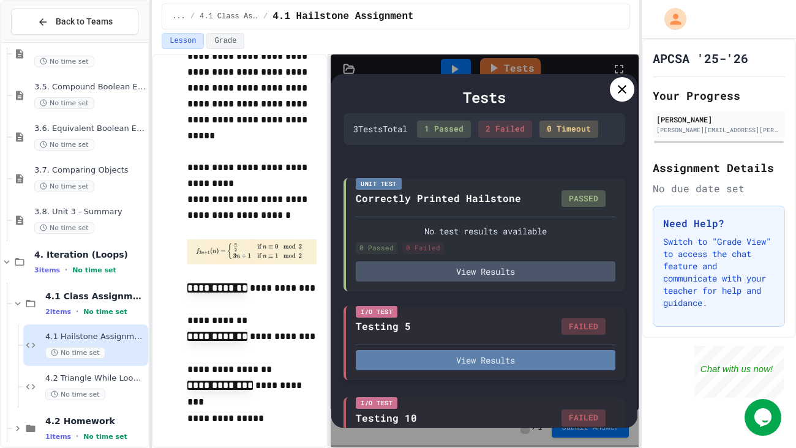
click at [514, 366] on button "View Results" at bounding box center [486, 360] width 260 height 20
